Goal: Task Accomplishment & Management: Complete application form

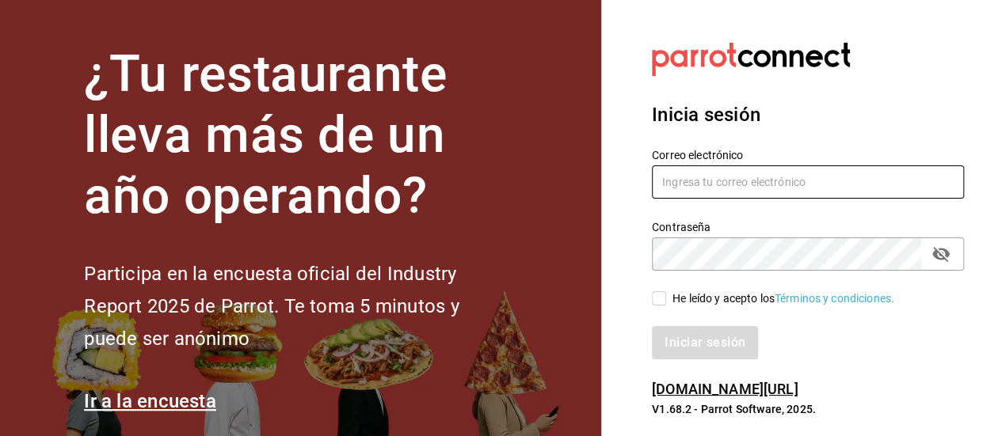
click at [717, 178] on input "text" at bounding box center [808, 182] width 312 height 33
type input "[EMAIL_ADDRESS][DOMAIN_NAME]"
click at [659, 298] on input "He leído y acepto los Términos y condiciones." at bounding box center [659, 299] width 14 height 14
checkbox input "true"
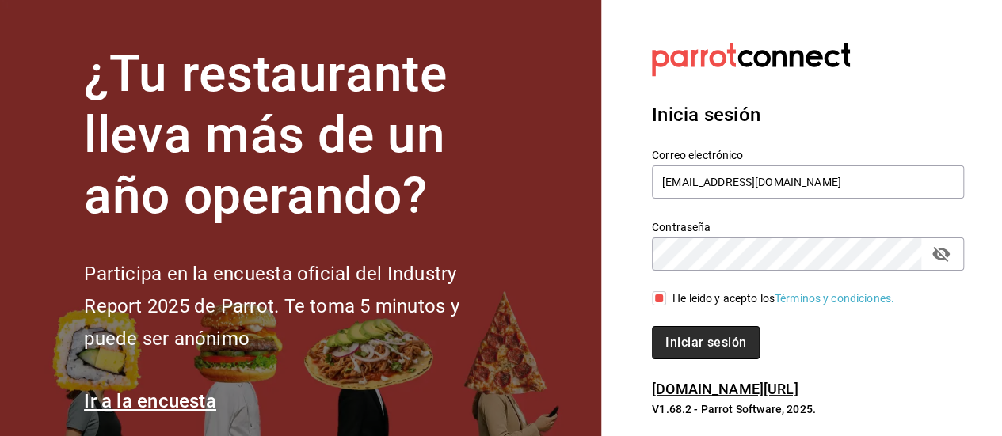
click at [715, 347] on button "Iniciar sesión" at bounding box center [706, 342] width 108 height 33
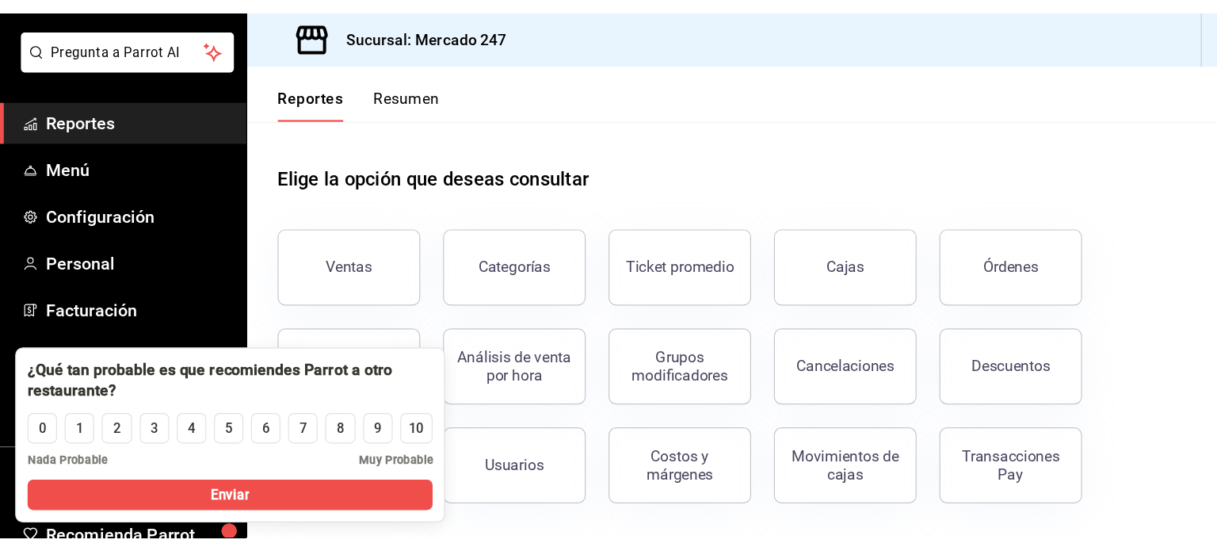
scroll to position [82, 0]
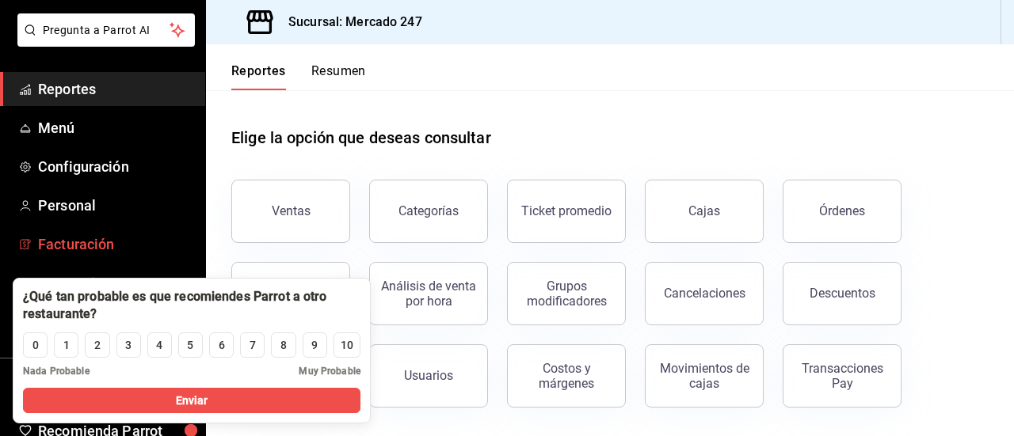
click at [86, 246] on span "Facturación" at bounding box center [115, 244] width 154 height 21
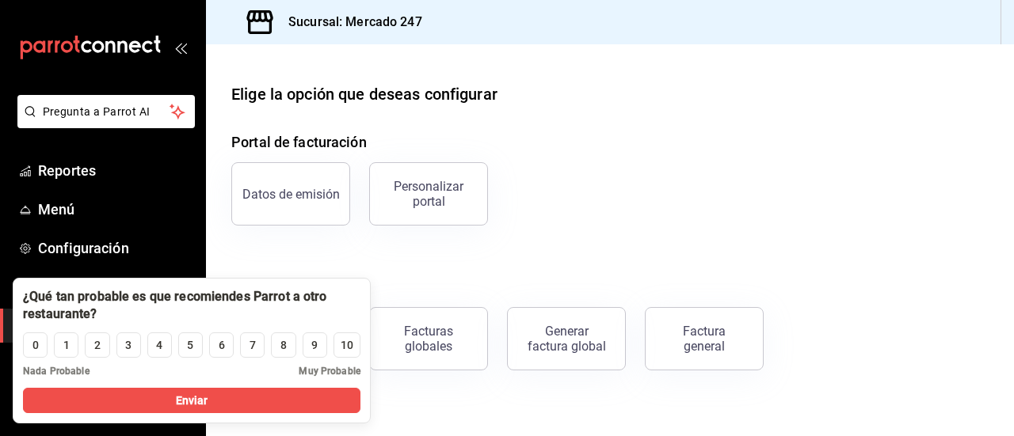
click at [517, 259] on div "Portal de facturación Datos de emisión Personalizar portal Facturas Facturas em…" at bounding box center [609, 250] width 757 height 239
click at [615, 240] on div "Portal de facturación Datos de emisión Personalizar portal Facturas Facturas em…" at bounding box center [609, 250] width 757 height 239
click at [452, 273] on div "Portal de facturación Datos de emisión Personalizar portal Facturas Facturas em…" at bounding box center [609, 250] width 757 height 239
click at [562, 348] on div "Generar factura global" at bounding box center [566, 339] width 79 height 30
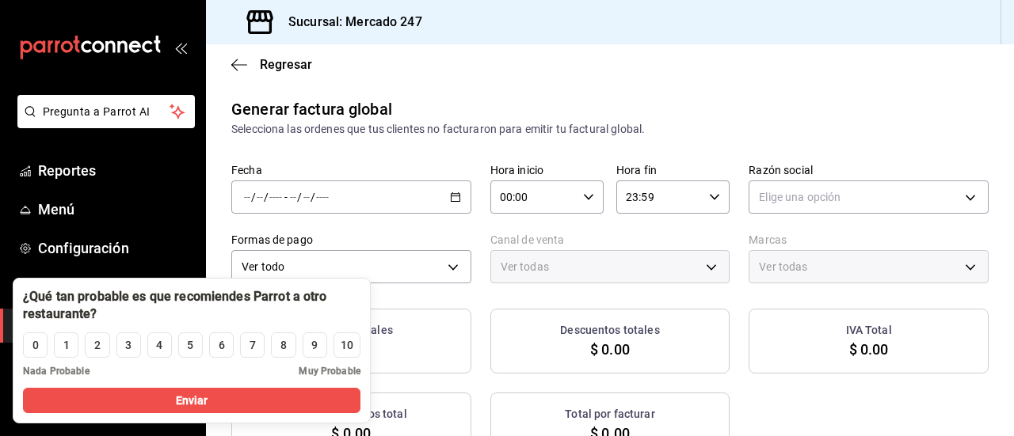
type input "PARROT,UBER_EATS,RAPPI,DIDI_FOOD,ONLINE"
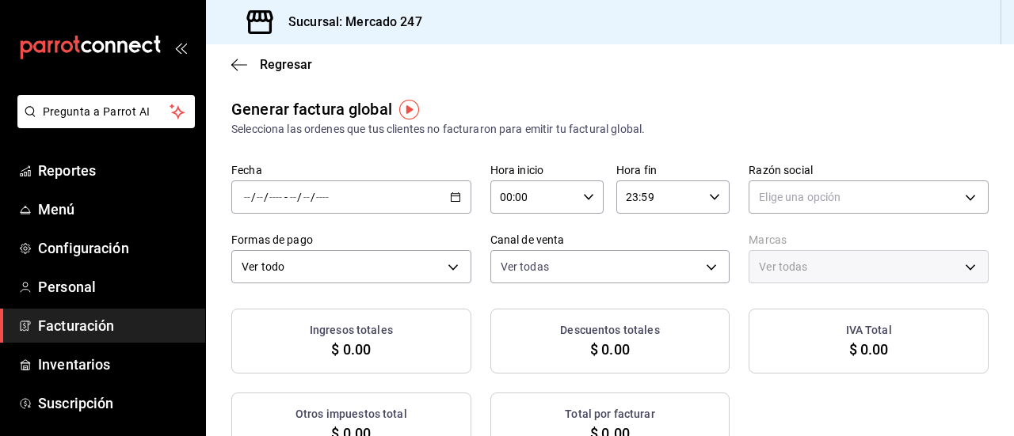
click at [109, 319] on span "Facturación" at bounding box center [115, 325] width 154 height 21
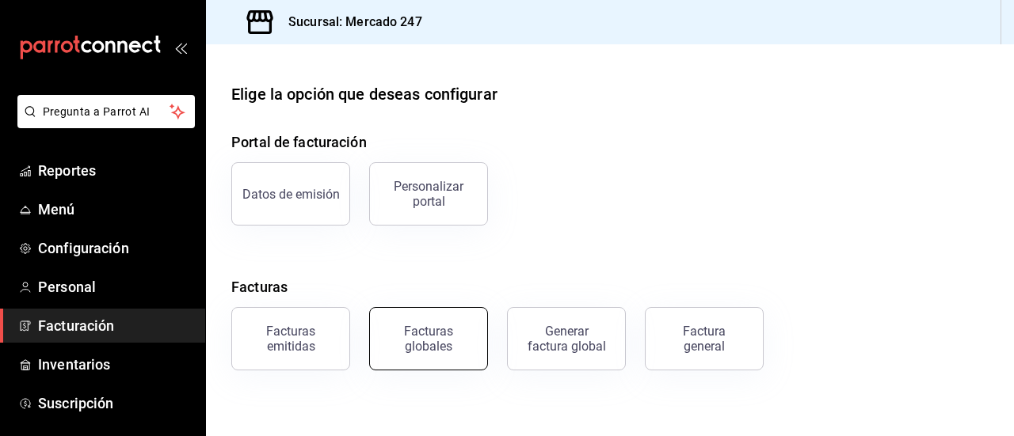
click at [430, 328] on div "Facturas globales" at bounding box center [428, 339] width 98 height 30
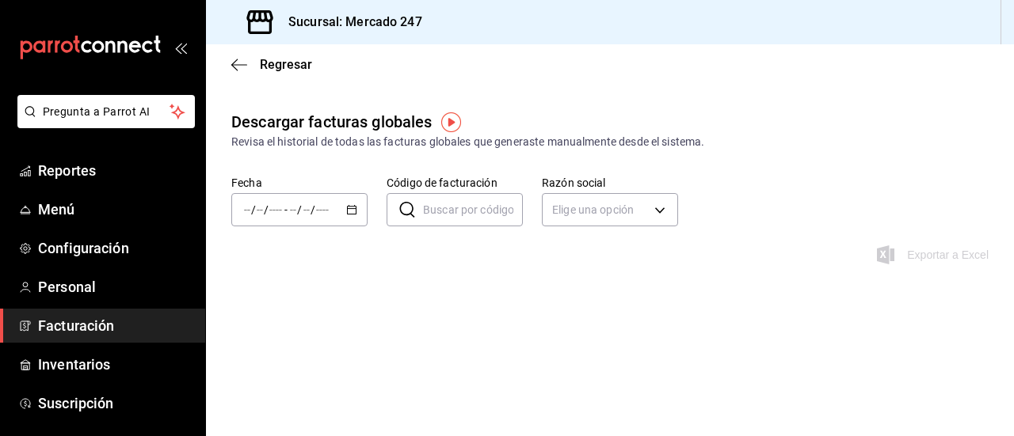
click at [128, 324] on span "Facturación" at bounding box center [115, 325] width 154 height 21
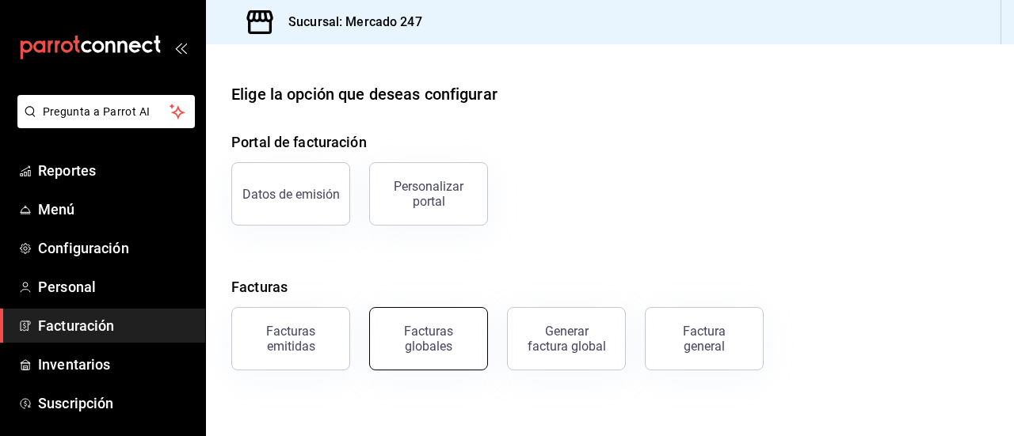
click at [424, 334] on div "Facturas globales" at bounding box center [428, 339] width 98 height 30
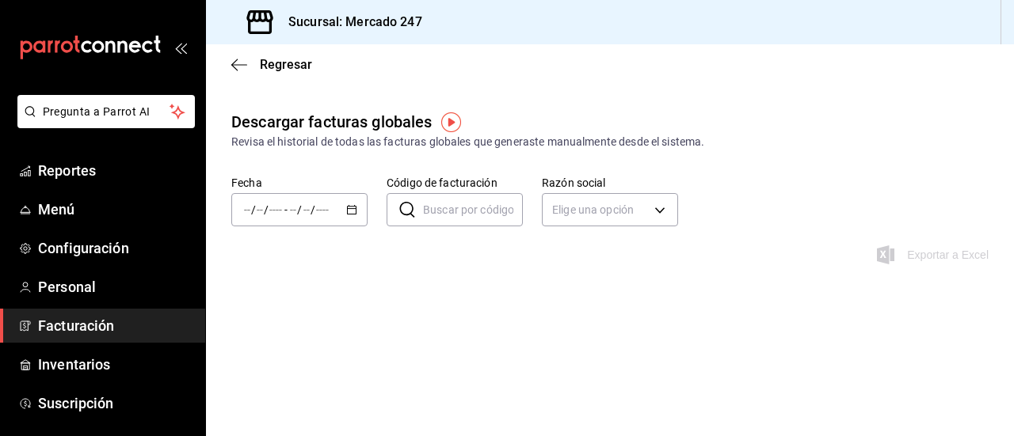
click at [135, 326] on span "Facturación" at bounding box center [115, 325] width 154 height 21
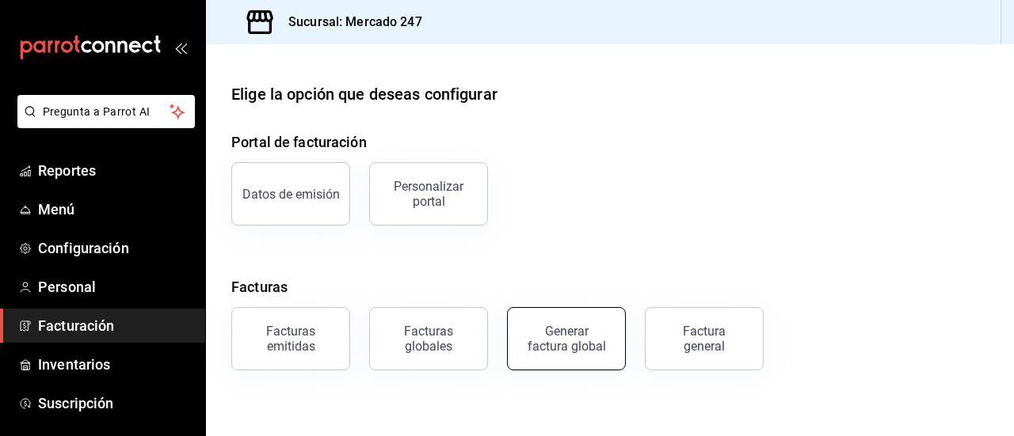
click at [557, 336] on div "Generar factura global" at bounding box center [566, 339] width 79 height 30
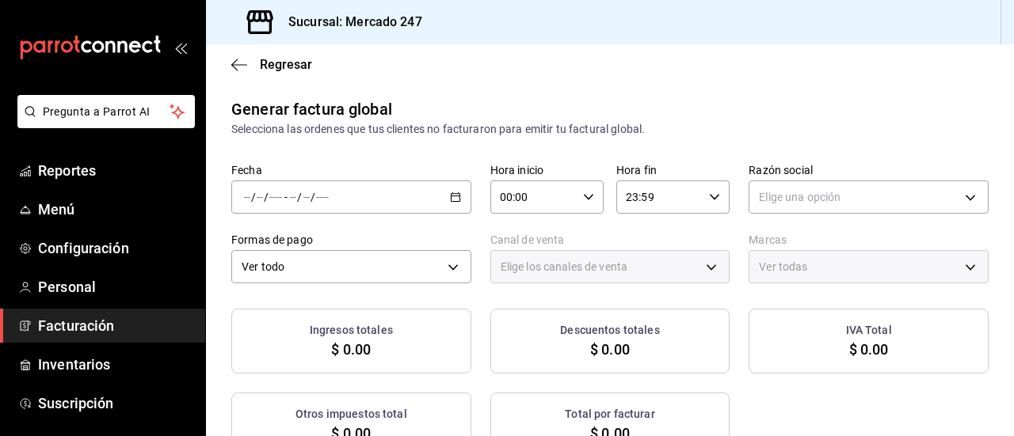
type input "PARROT,UBER_EATS,RAPPI,DIDI_FOOD,ONLINE"
click at [90, 334] on span "Facturación" at bounding box center [115, 325] width 154 height 21
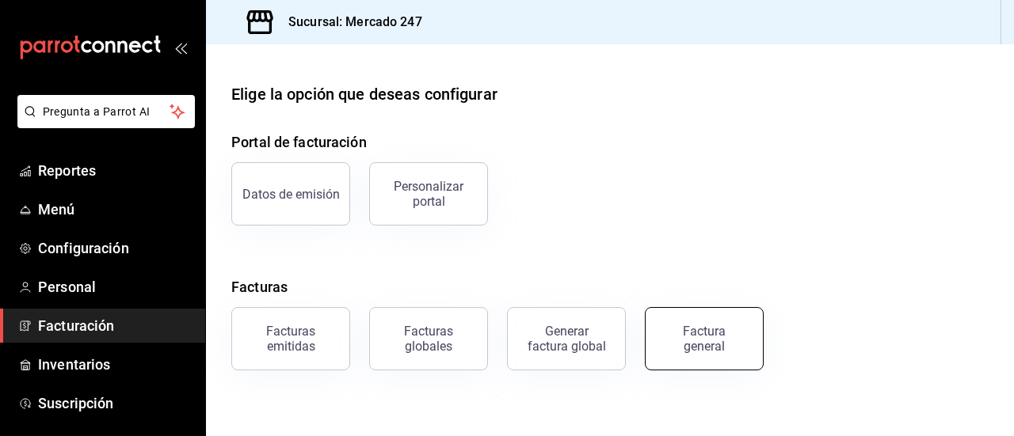
click at [709, 336] on div "Factura general" at bounding box center [704, 339] width 79 height 30
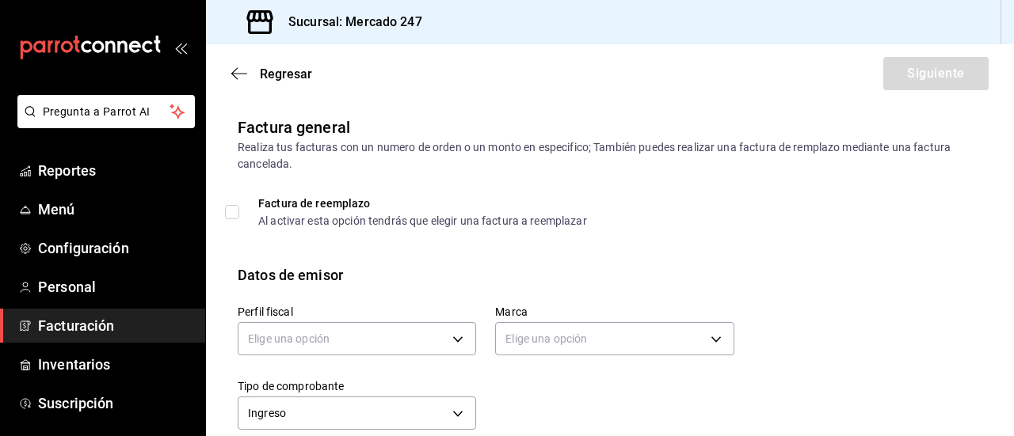
click at [124, 326] on span "Facturación" at bounding box center [115, 325] width 154 height 21
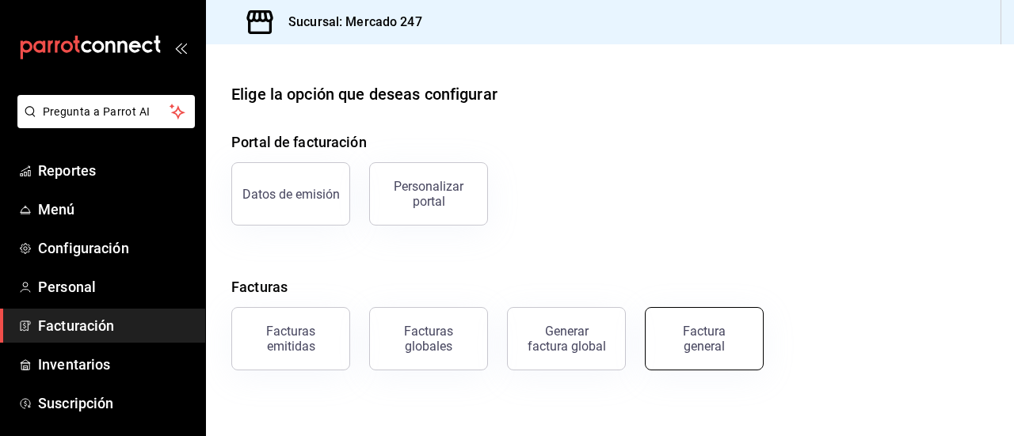
click at [715, 343] on div "Factura general" at bounding box center [704, 339] width 79 height 30
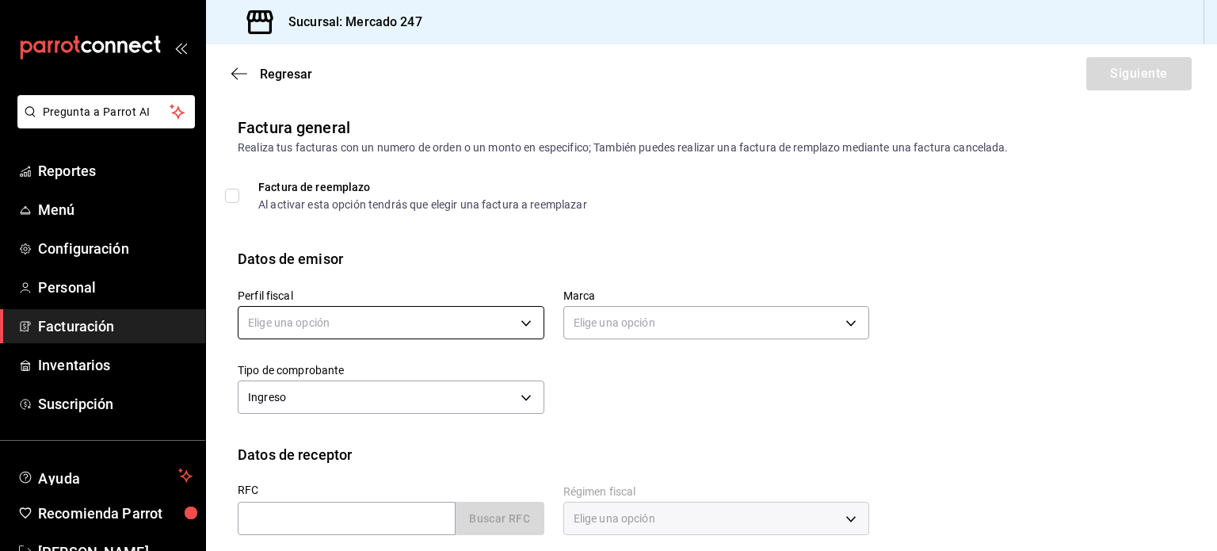
click at [469, 326] on body "Pregunta a Parrot AI Reportes Menú Configuración Personal Facturación Inventari…" at bounding box center [608, 275] width 1217 height 551
click at [406, 403] on li "MERCADO 247 TERRAZA" at bounding box center [388, 402] width 301 height 29
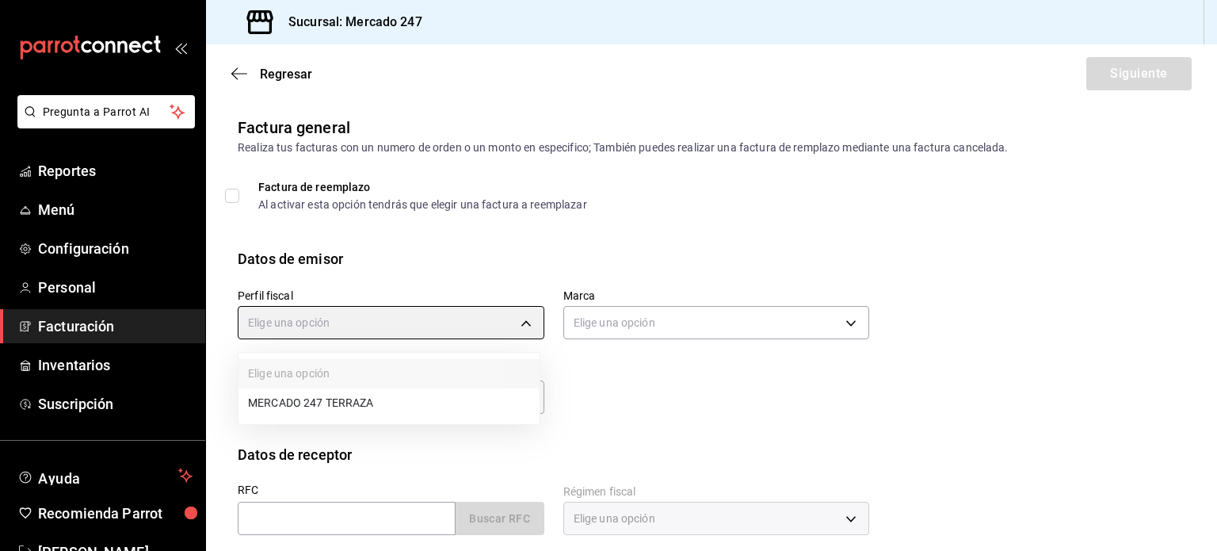
type input "7f33a3fb-8aae-4a51-b1d1-b6d2584974ae"
type input "7bdc4c96-a6ce-476a-951f-01db1b665e57"
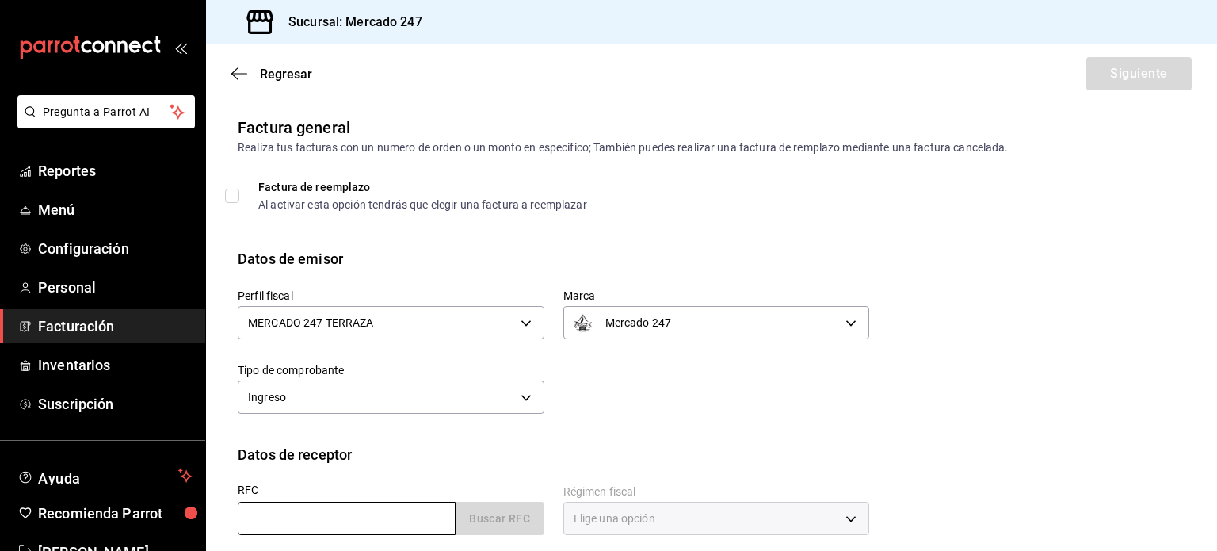
click at [323, 436] on input "text" at bounding box center [347, 517] width 218 height 33
paste input "SOSE830706LH2"
type input "SOSE830706LH2"
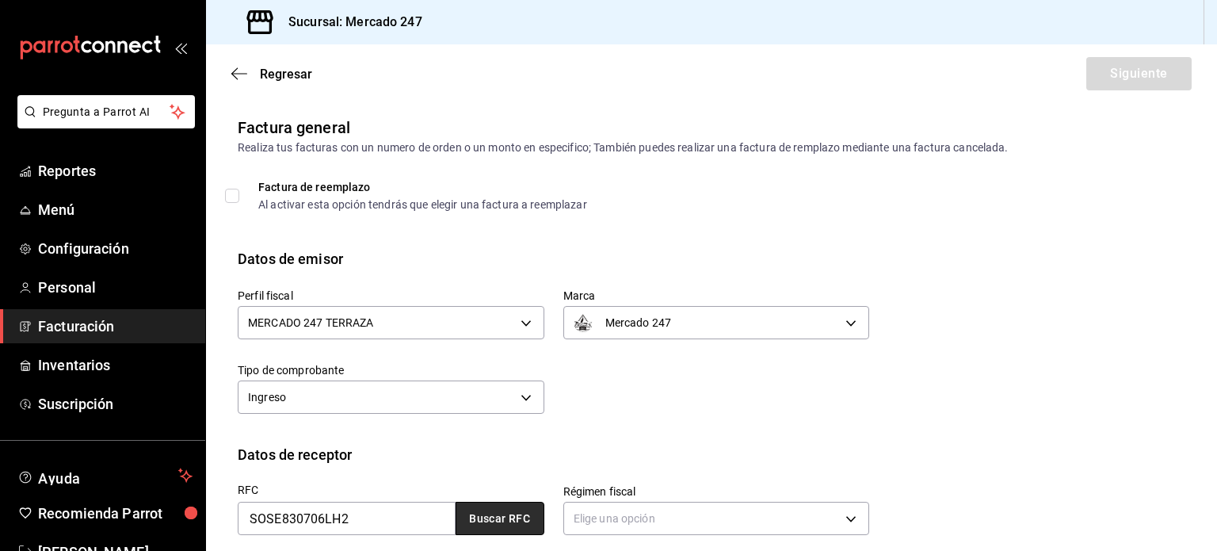
click at [494, 436] on button "Buscar RFC" at bounding box center [499, 517] width 89 height 33
type input "612"
type input "G03"
type input "ernestodavalososo@gmail.com"
type input "54120"
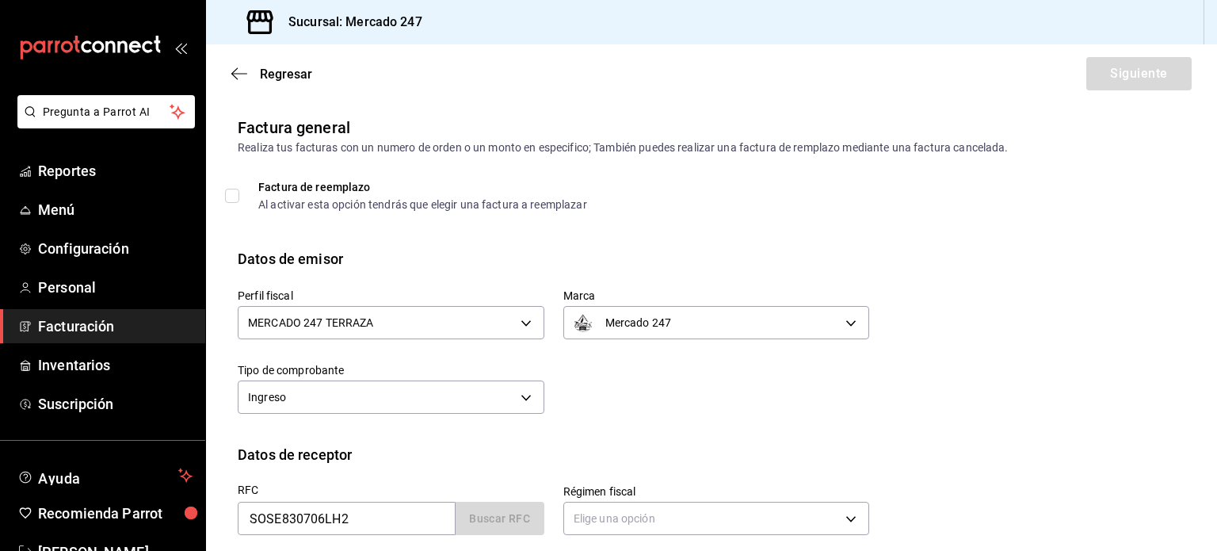
type input "ERIKA ELIZABETH SOSA SALMERON"
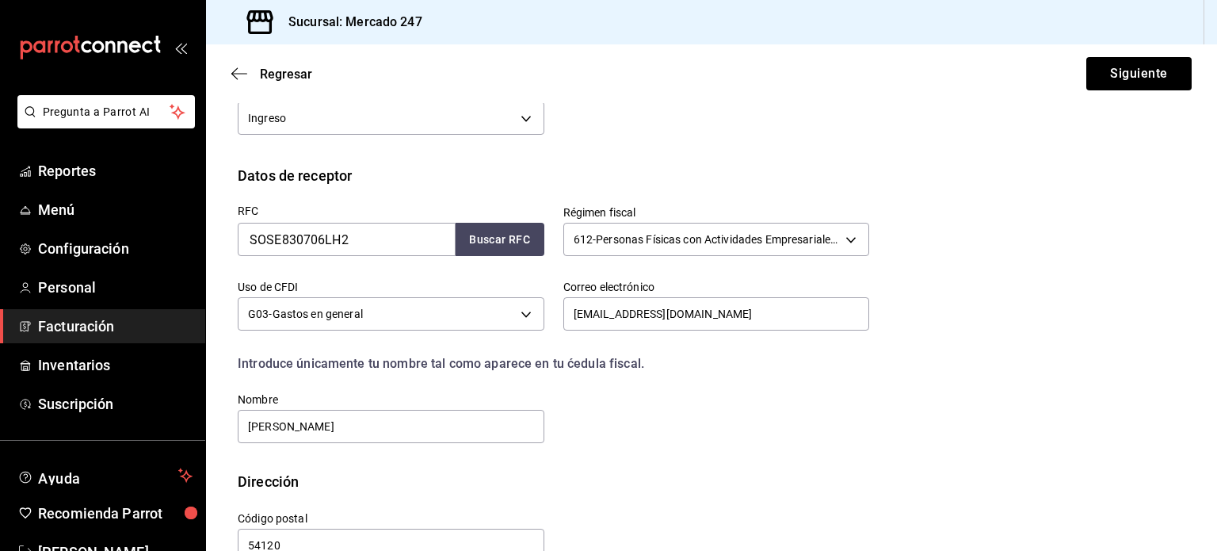
scroll to position [317, 0]
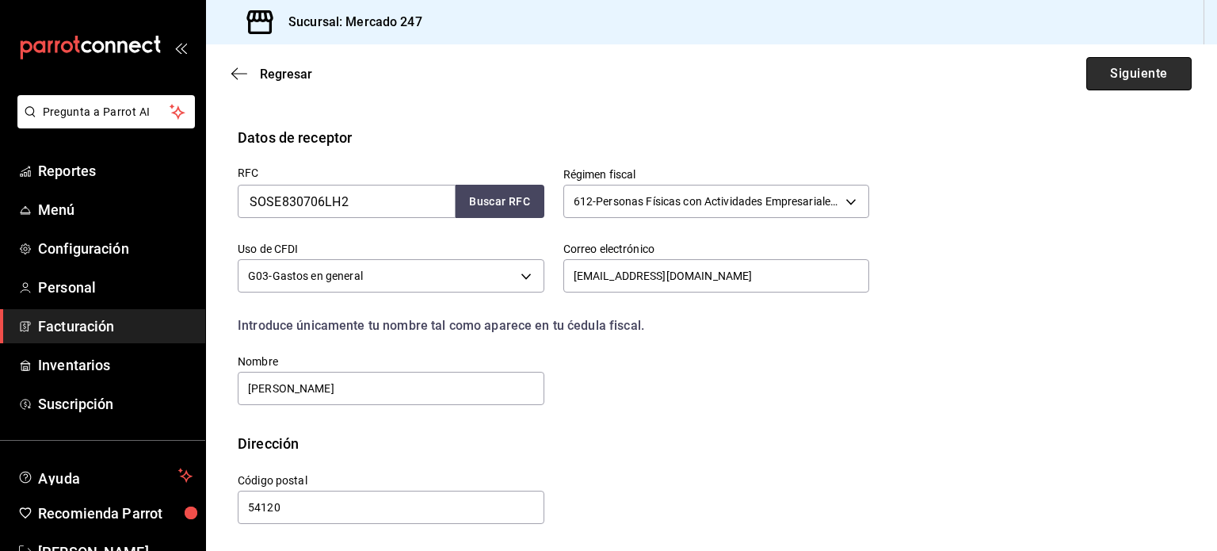
click at [1013, 86] on button "Siguiente" at bounding box center [1138, 73] width 105 height 33
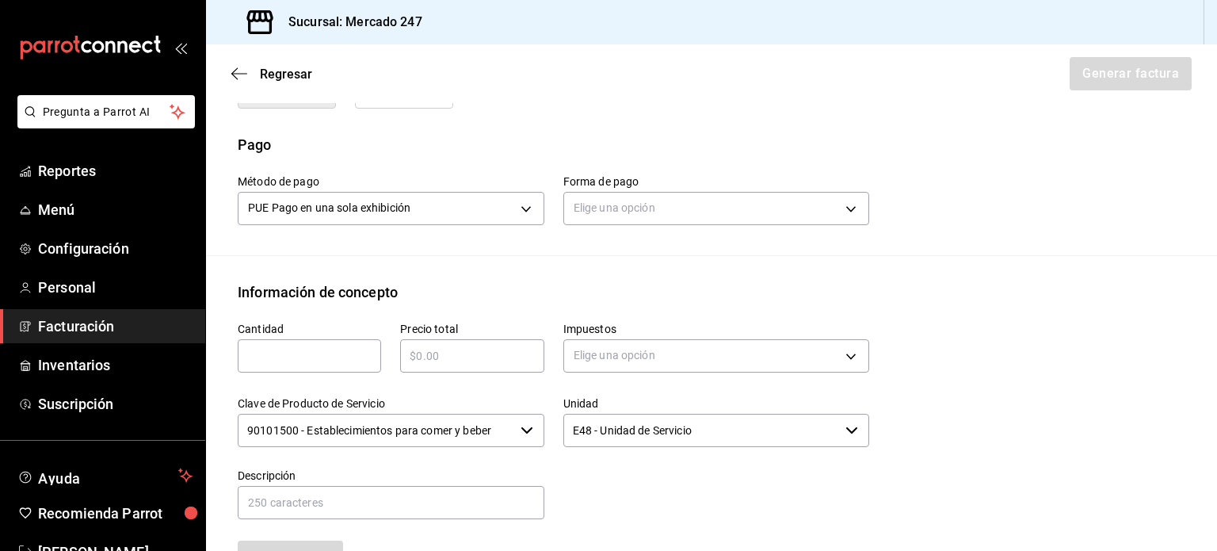
scroll to position [475, 0]
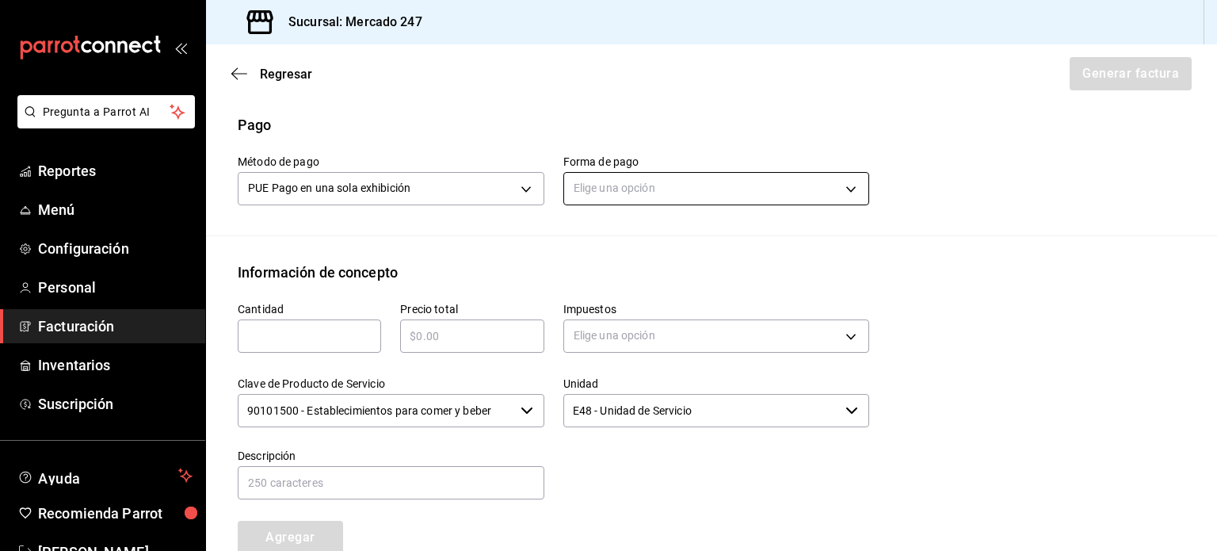
click at [654, 192] on body "Pregunta a Parrot AI Reportes Menú Configuración Personal Facturación Inventari…" at bounding box center [608, 275] width 1217 height 551
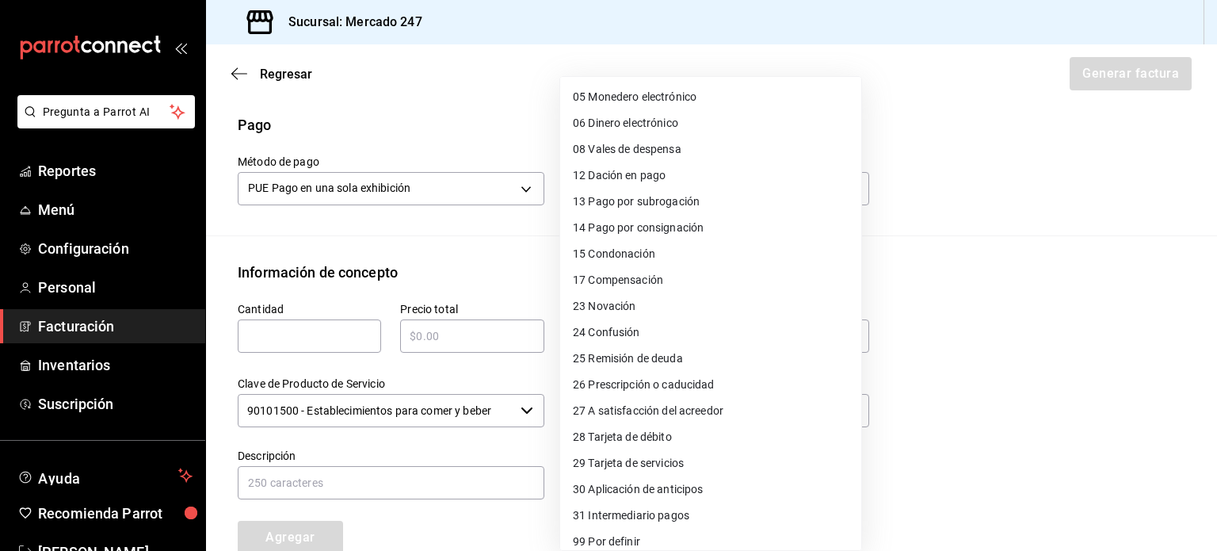
scroll to position [140, 0]
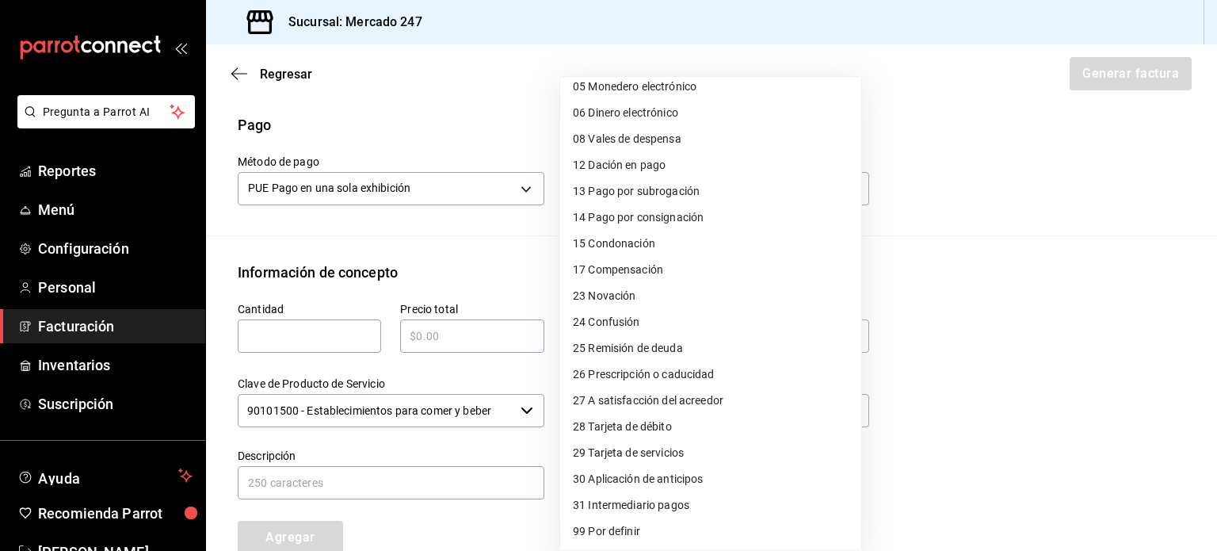
click at [407, 237] on div at bounding box center [608, 275] width 1217 height 551
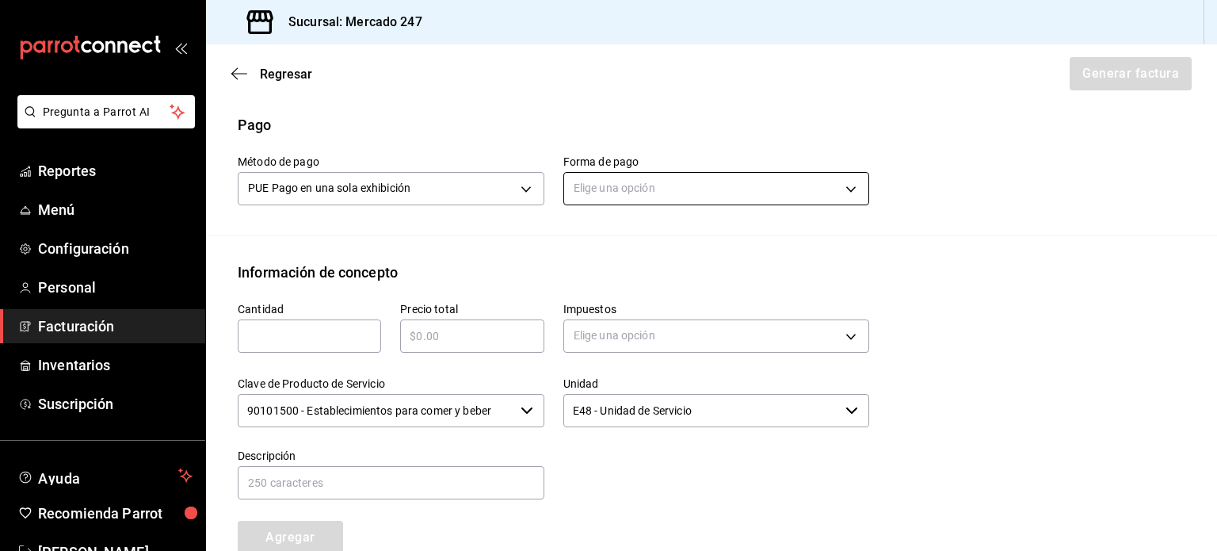
click at [643, 186] on body "Pregunta a Parrot AI Reportes Menú Configuración Personal Facturación Inventari…" at bounding box center [608, 275] width 1217 height 551
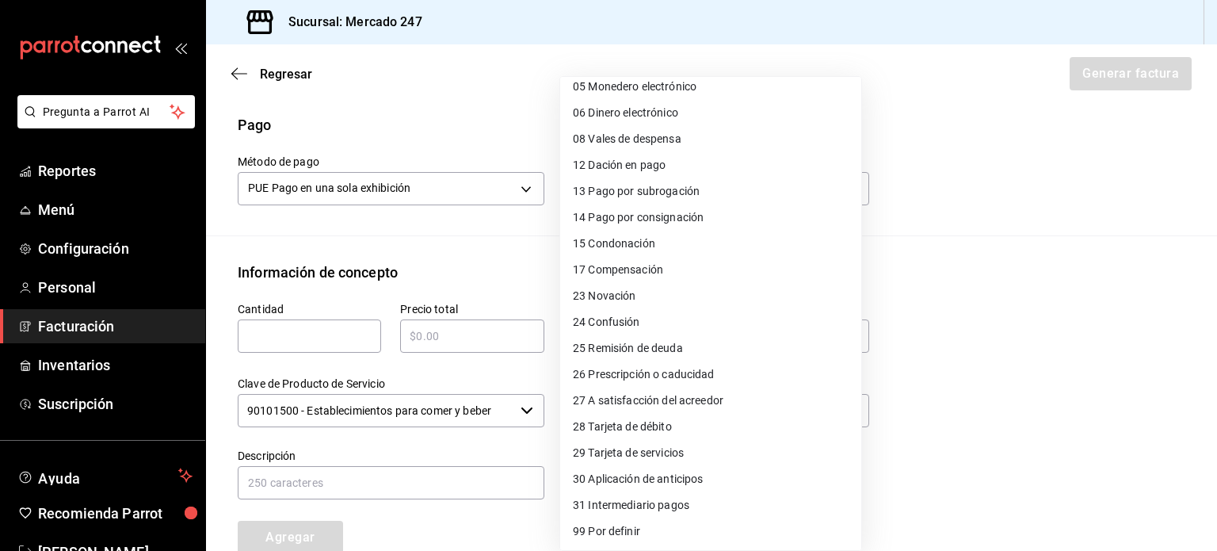
click at [680, 421] on li "28 Tarjeta de débito" at bounding box center [710, 426] width 301 height 26
type input "28"
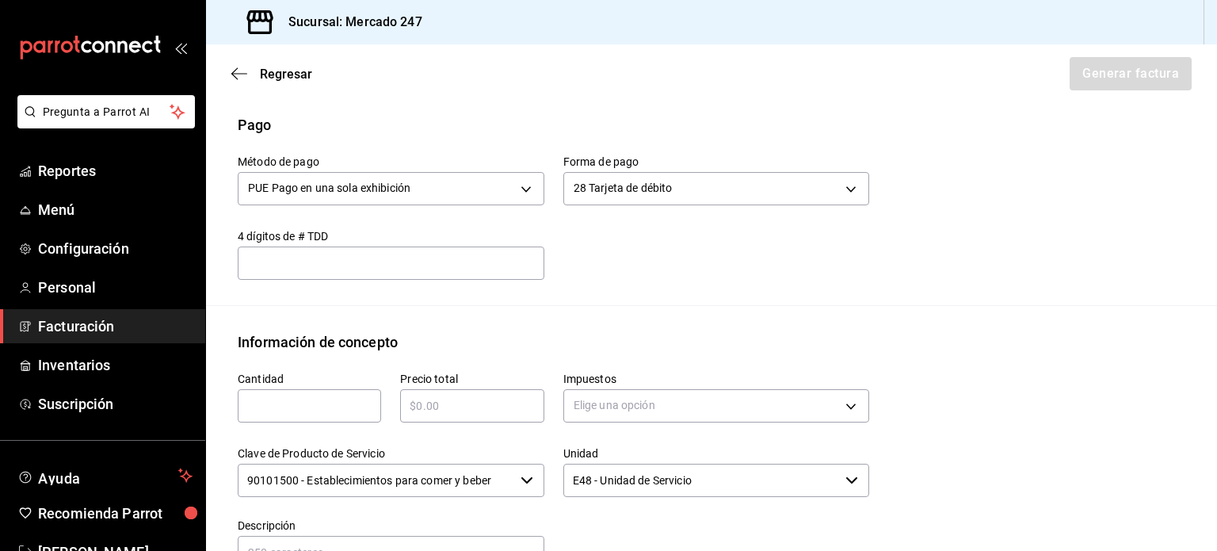
click at [444, 266] on input "text" at bounding box center [391, 262] width 307 height 19
type input "1234"
click at [333, 399] on input "text" at bounding box center [309, 405] width 143 height 19
type input "1"
click at [473, 396] on input "text" at bounding box center [471, 405] width 143 height 19
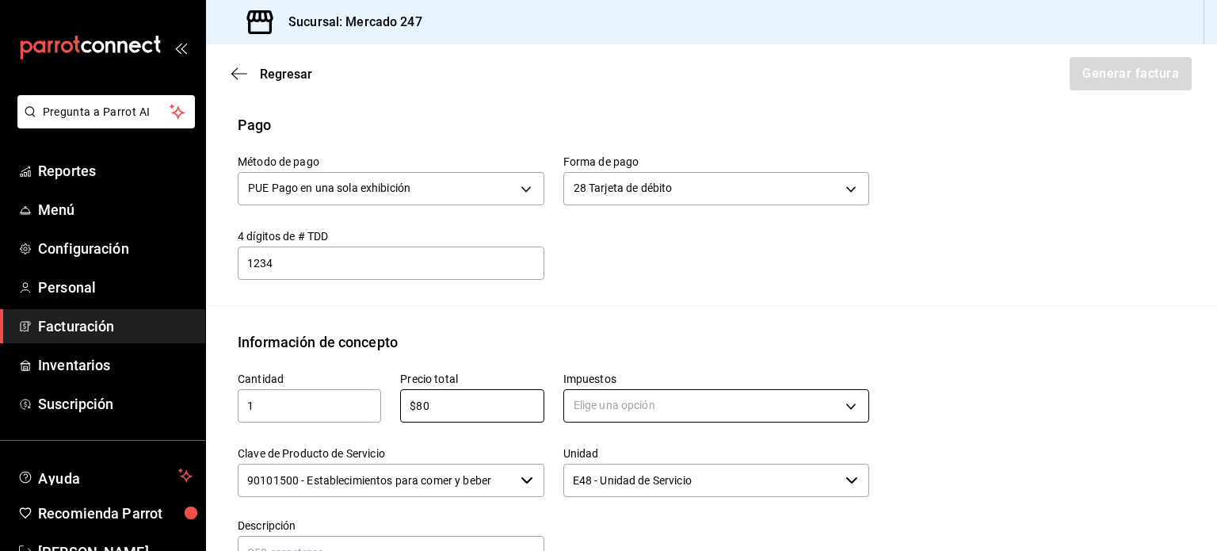
type input "$80"
click at [741, 400] on body "Pregunta a Parrot AI Reportes Menú Configuración Personal Facturación Inventari…" at bounding box center [608, 275] width 1217 height 551
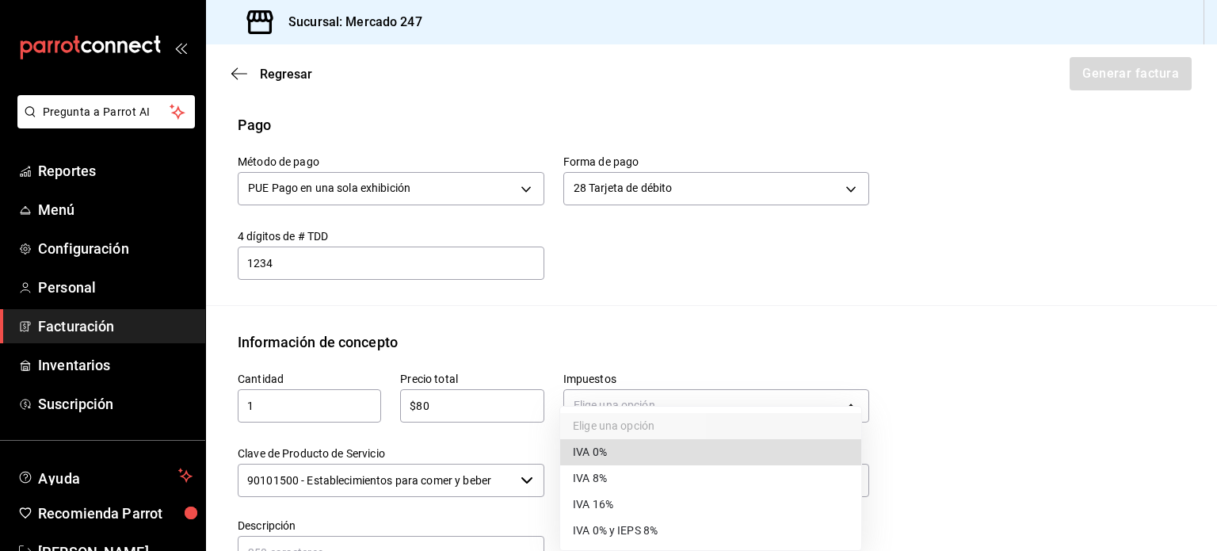
click at [705, 436] on li "IVA 16%" at bounding box center [710, 504] width 301 height 26
type input "IVA_16"
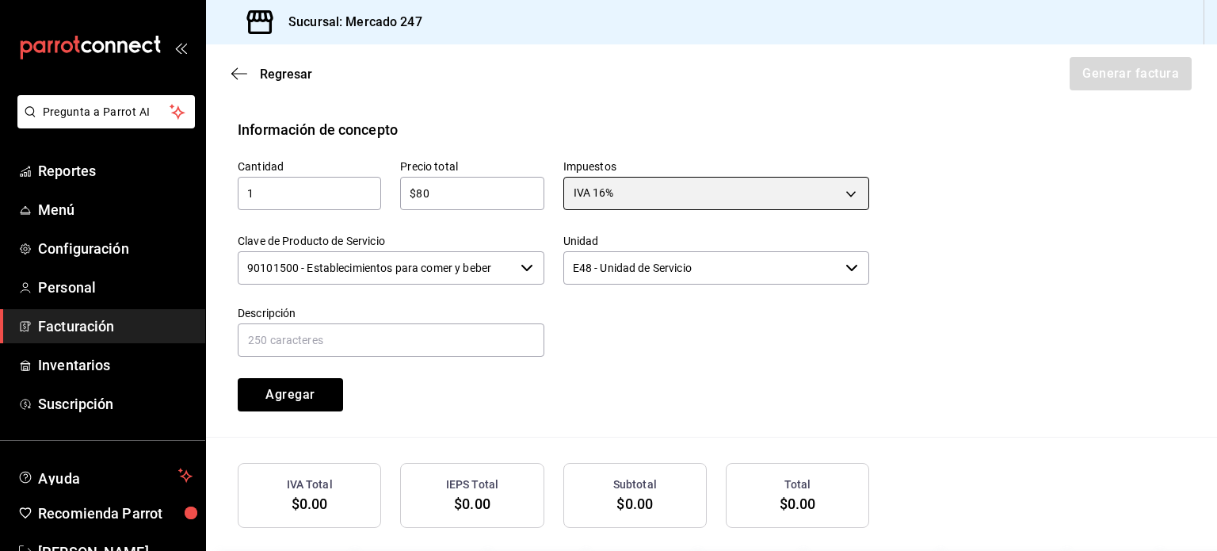
scroll to position [713, 0]
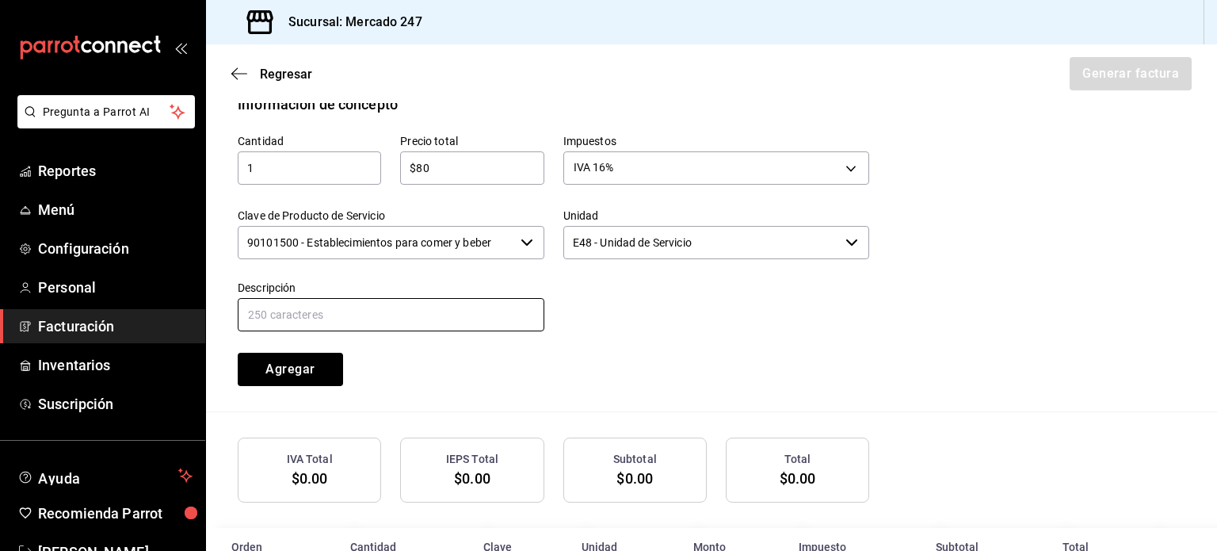
click at [394, 316] on input "text" at bounding box center [391, 314] width 307 height 33
type input "SERVICIO DE ALIMENTOS Y BEBIDAS"
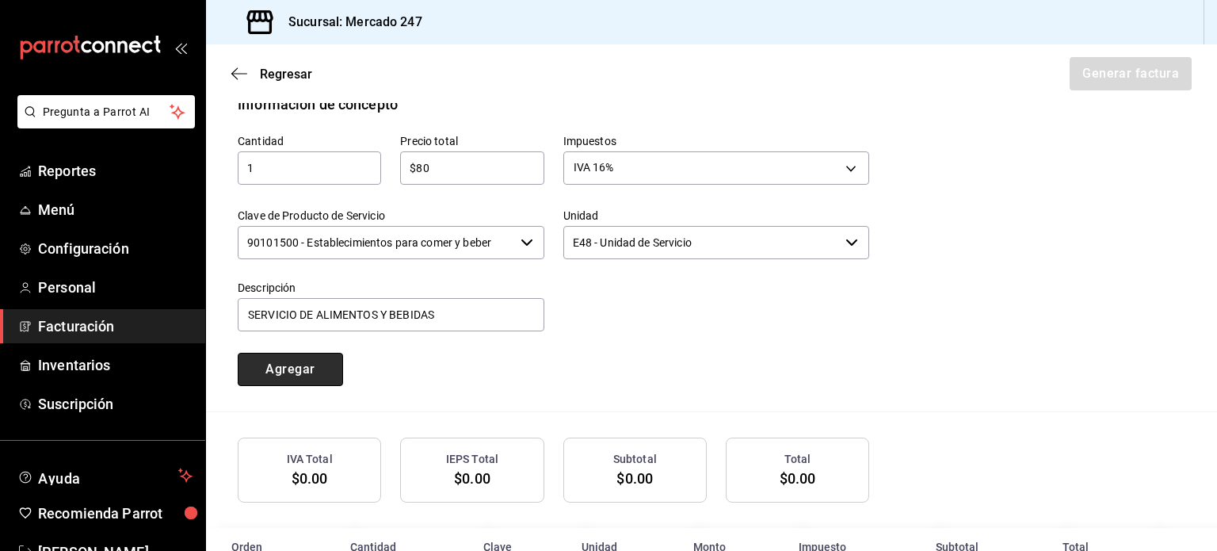
click at [287, 369] on button "Agregar" at bounding box center [290, 369] width 105 height 33
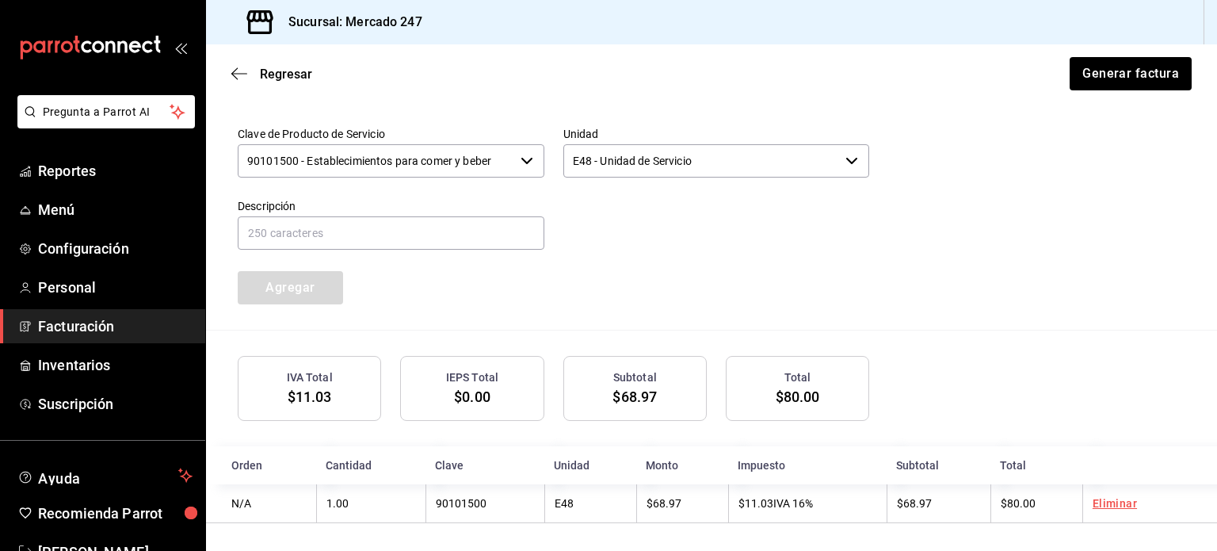
scroll to position [798, 0]
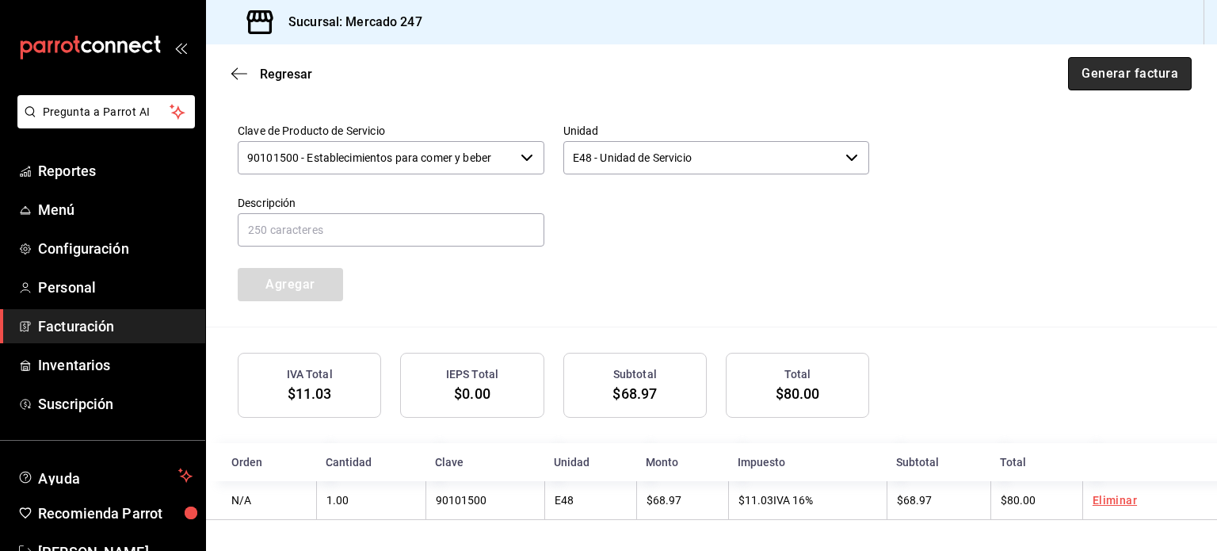
click at [1013, 76] on button "Generar factura" at bounding box center [1130, 73] width 124 height 33
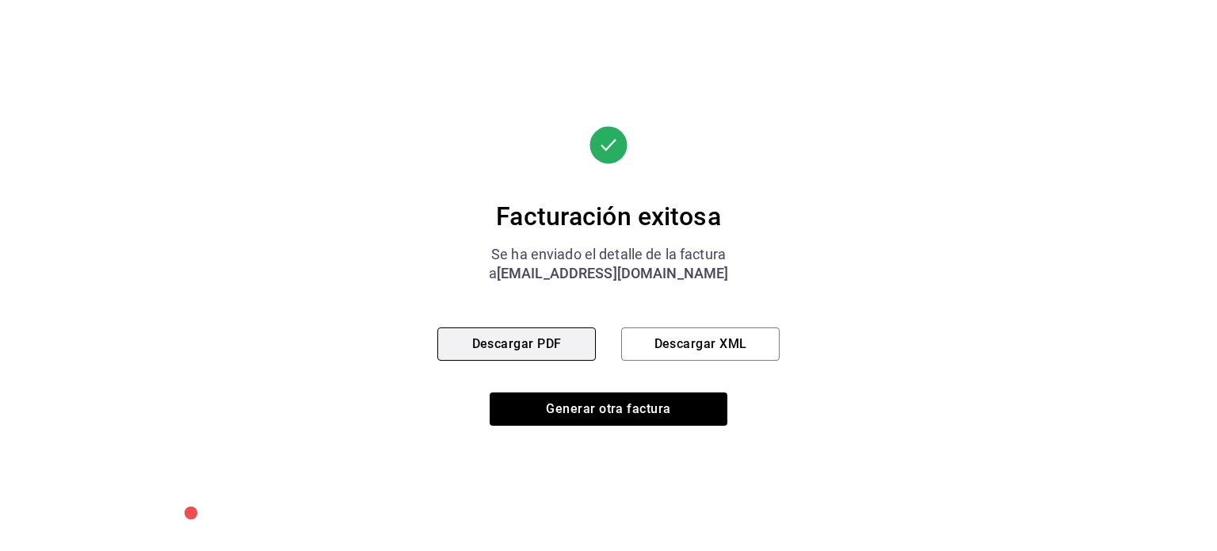
click at [521, 348] on button "Descargar PDF" at bounding box center [516, 343] width 158 height 33
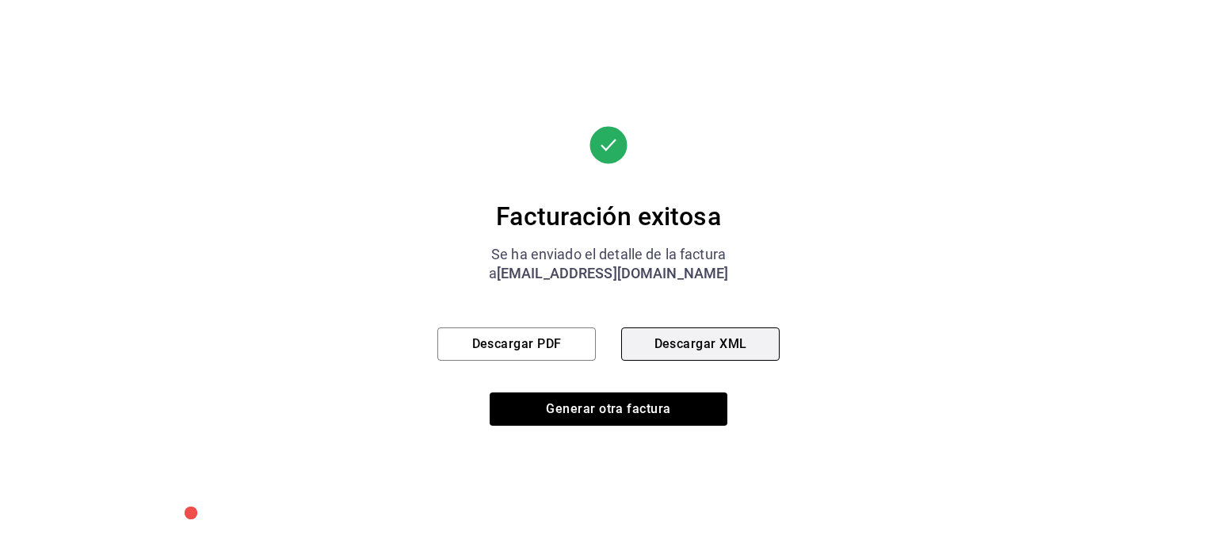
click at [714, 357] on button "Descargar XML" at bounding box center [700, 343] width 158 height 33
